Goal: Transaction & Acquisition: Book appointment/travel/reservation

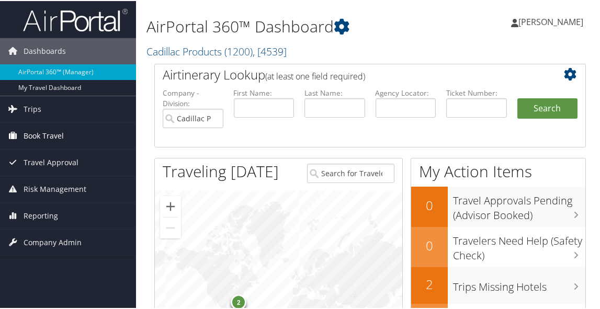
click at [58, 131] on span "Book Travel" at bounding box center [44, 135] width 40 height 26
click at [54, 135] on span "Book Travel" at bounding box center [44, 135] width 40 height 26
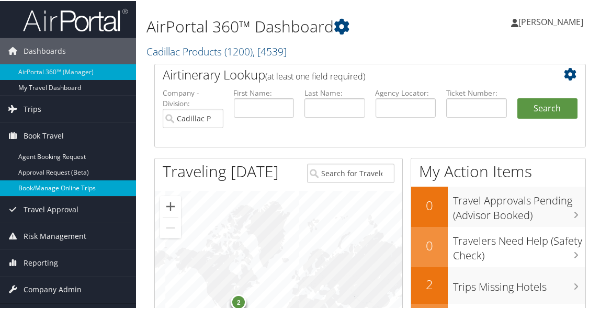
click at [51, 186] on link "Book/Manage Online Trips" at bounding box center [68, 187] width 136 height 16
